Goal: Task Accomplishment & Management: Use online tool/utility

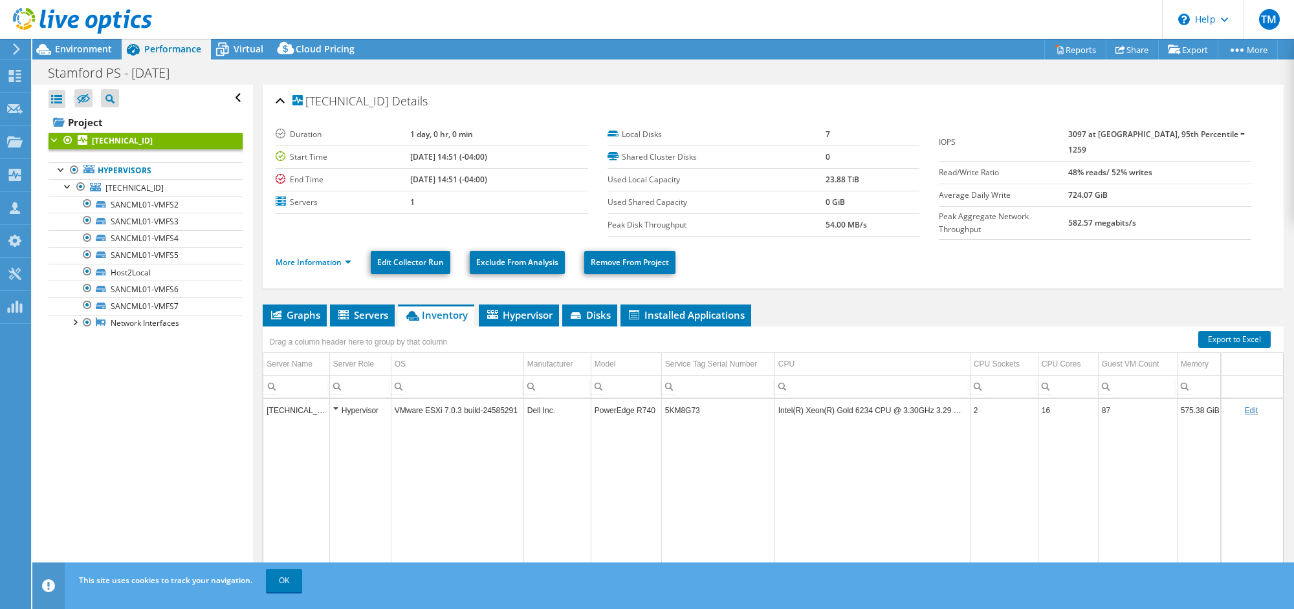
select select "USD"
click at [1195, 51] on link "Export" at bounding box center [1188, 49] width 60 height 20
click at [1071, 56] on link "Reports" at bounding box center [1075, 49] width 62 height 20
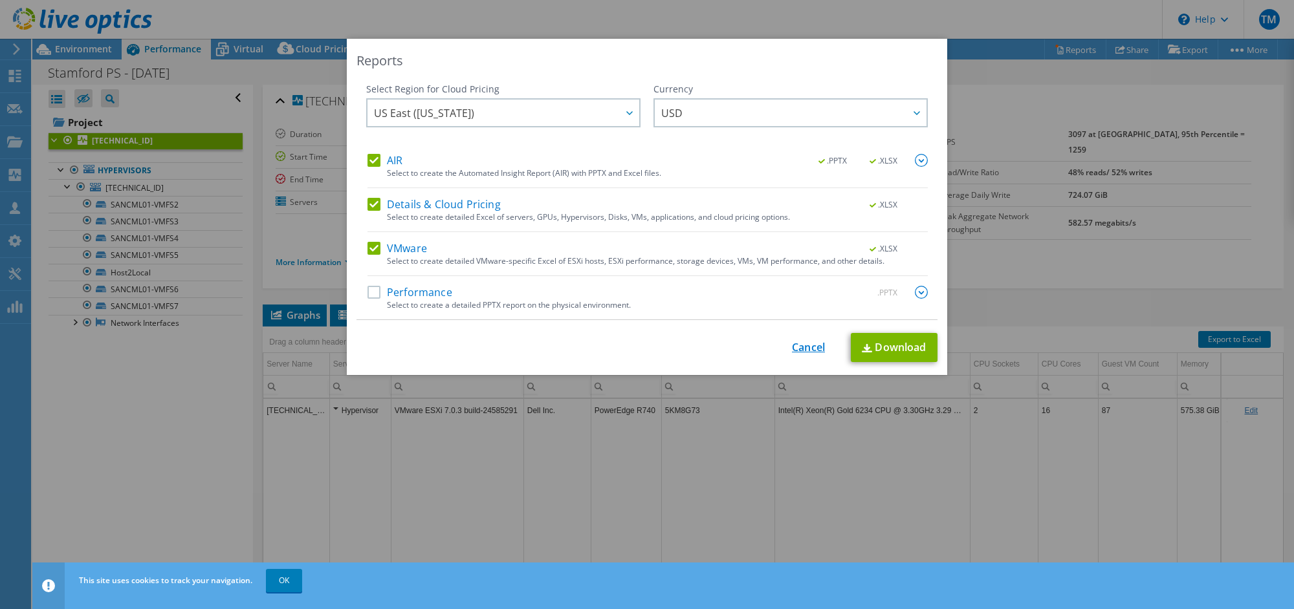
click at [806, 345] on link "Cancel" at bounding box center [808, 348] width 33 height 12
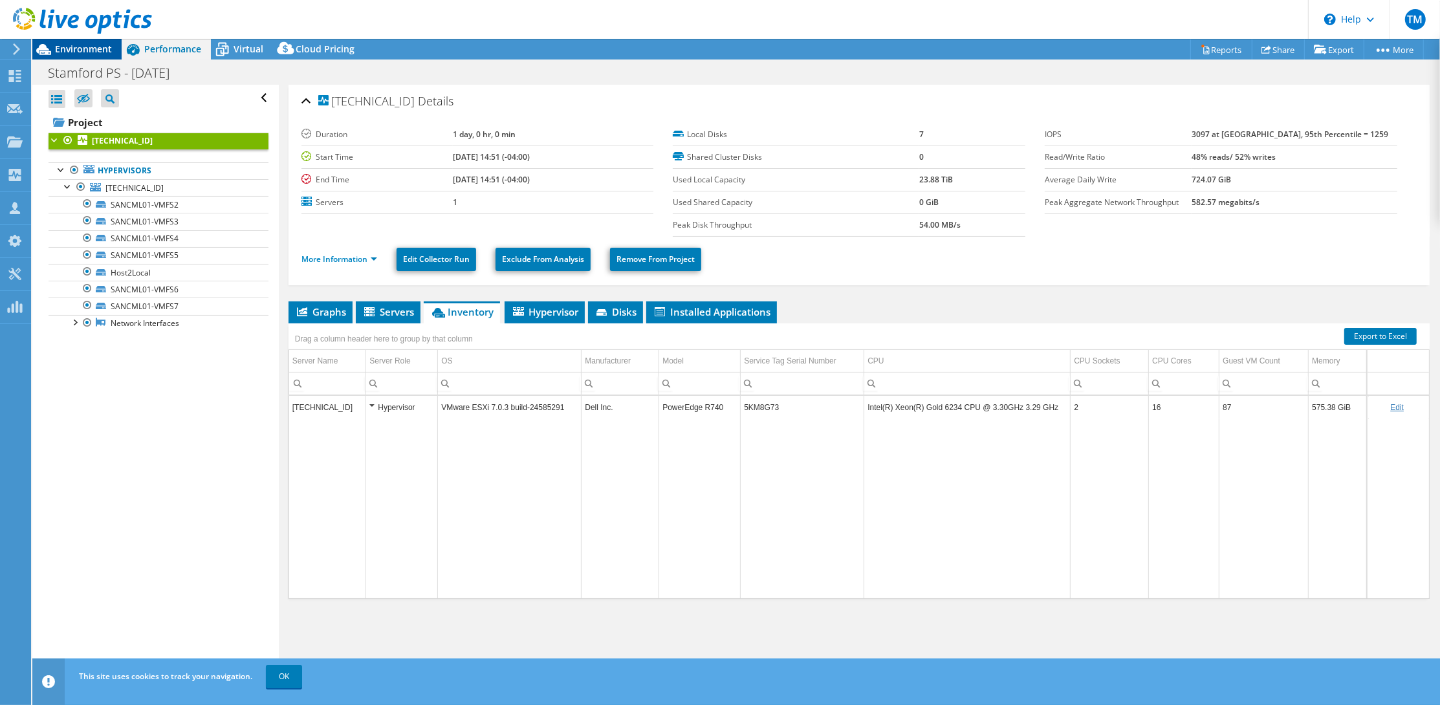
click at [67, 43] on span "Environment" at bounding box center [83, 49] width 57 height 12
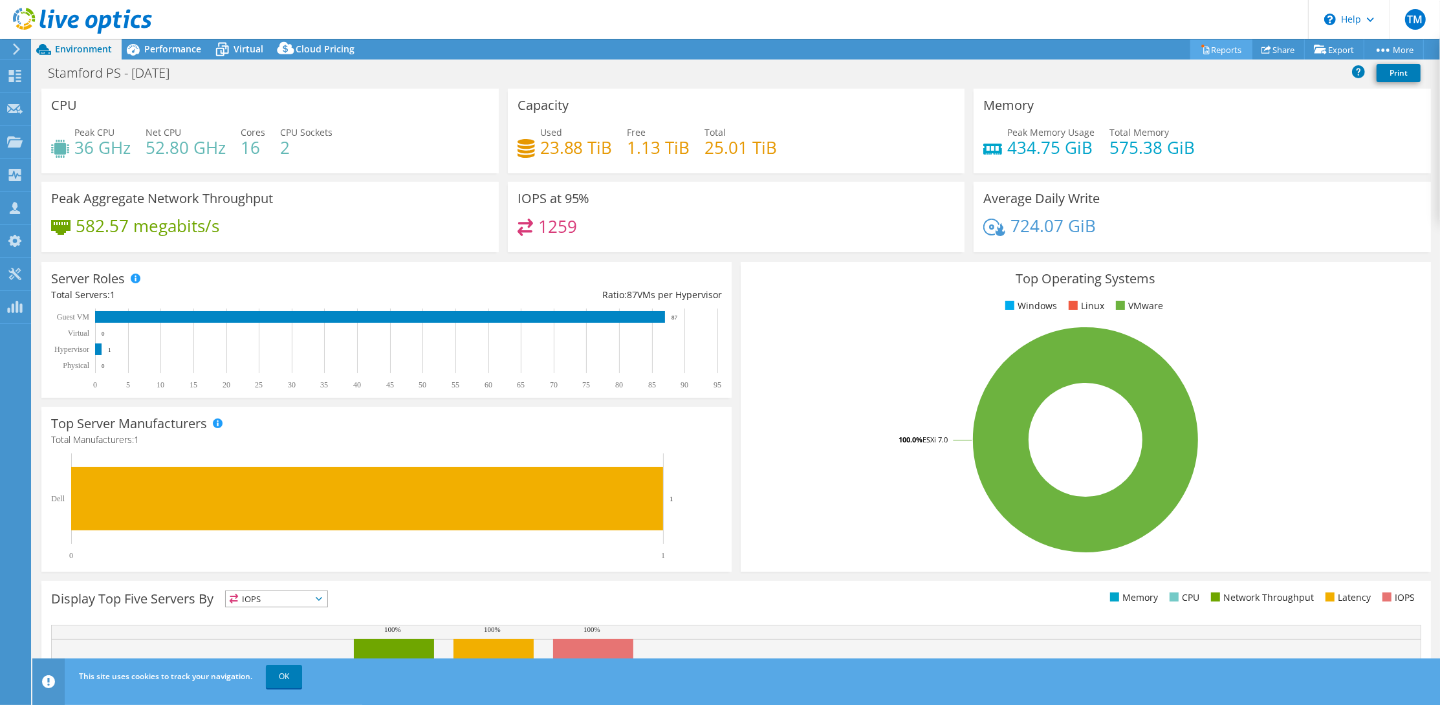
click at [1233, 49] on link "Reports" at bounding box center [1221, 49] width 62 height 20
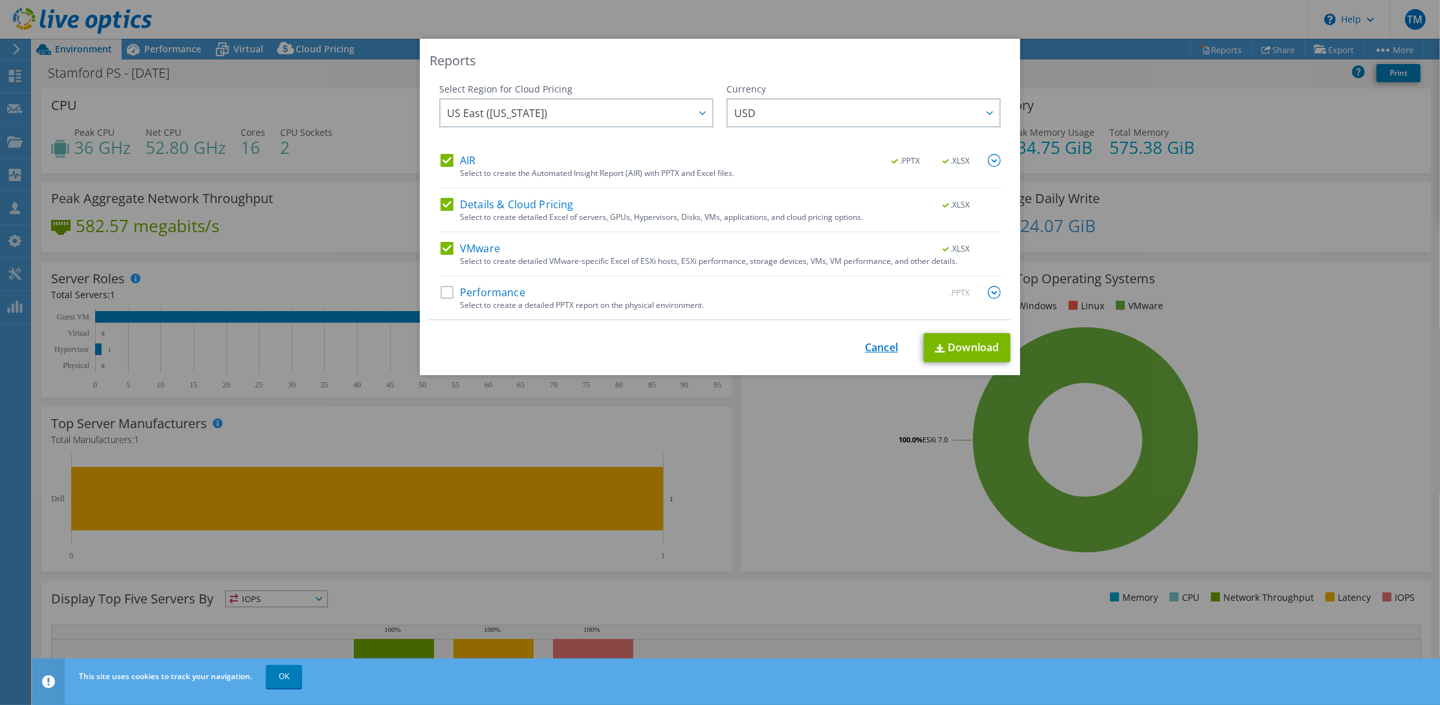
click at [879, 342] on link "Cancel" at bounding box center [881, 348] width 33 height 12
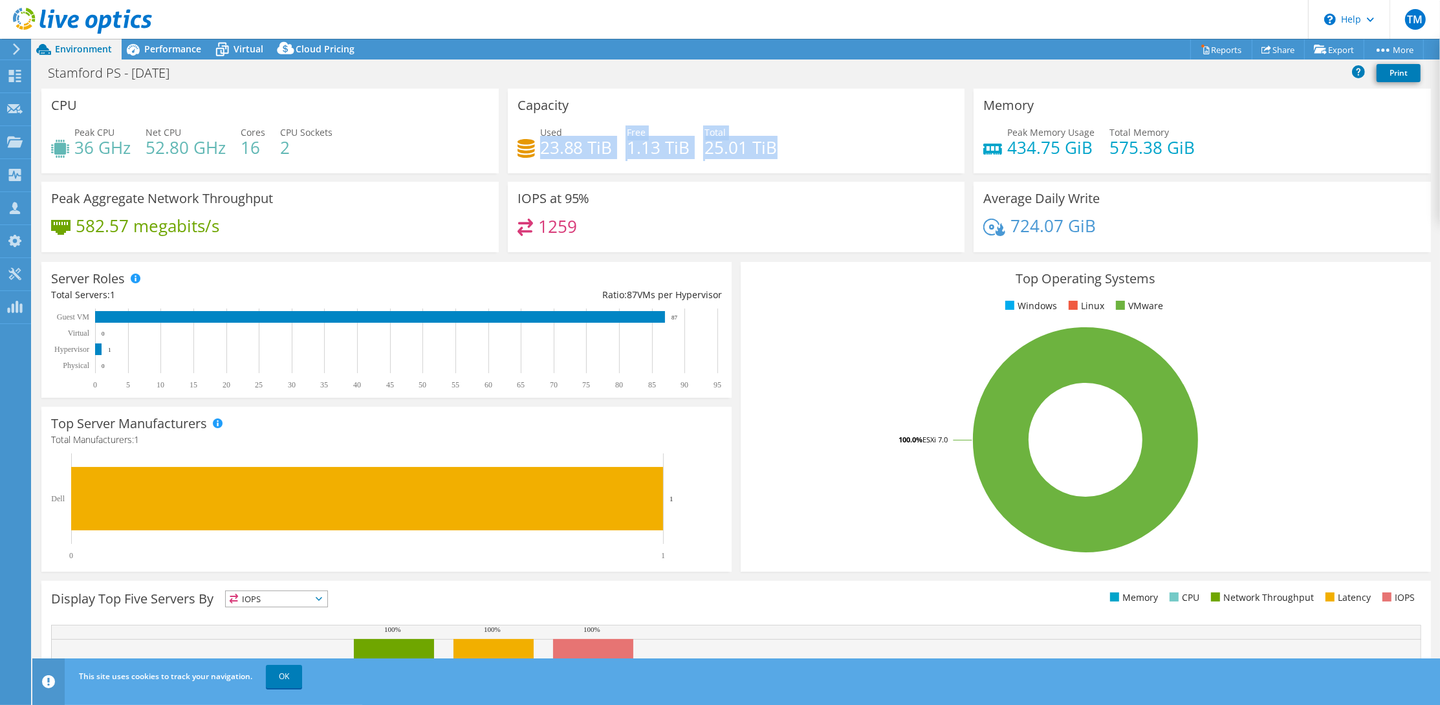
drag, startPoint x: 814, startPoint y: 146, endPoint x: 614, endPoint y: 175, distance: 201.4
click at [545, 144] on div "Used 23.88 TiB Free 1.13 TiB Total 25.01 TiB" at bounding box center [736, 146] width 438 height 42
click at [711, 176] on div "Capacity Used 23.88 TiB Free 1.13 TiB Total 25.01 TiB" at bounding box center [736, 135] width 466 height 93
click at [521, 283] on div "Server Roles Physical Servers represent bare metal servers that were targets of…" at bounding box center [386, 330] width 690 height 136
